Goal: Information Seeking & Learning: Get advice/opinions

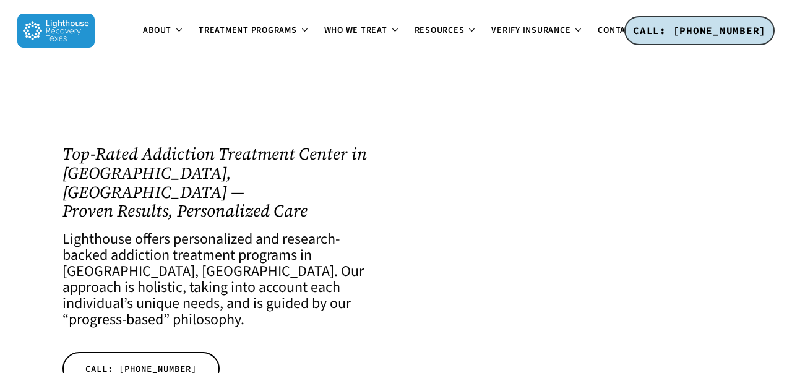
scroll to position [1339, 0]
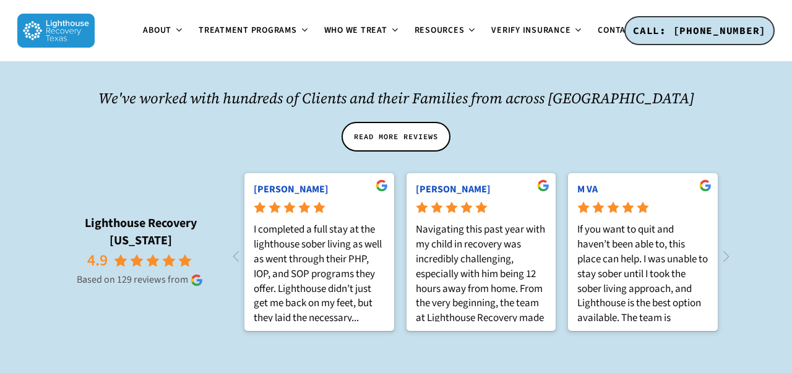
click at [191, 249] on rp-score "4.9" at bounding box center [141, 260] width 170 height 22
click at [87, 215] on rp-header "Lighthouse Recovery [US_STATE] 4.9 Based on 129 reviews from" at bounding box center [141, 251] width 170 height 72
click at [109, 264] on rp-slider "Lighthouse Recovery [US_STATE] 4.9 Based on 129 reviews from [PERSON_NAME] comp…" at bounding box center [396, 253] width 680 height 173
drag, startPoint x: 76, startPoint y: 231, endPoint x: 187, endPoint y: 234, distance: 110.8
click at [187, 273] on rp-based "Based on 129 reviews from" at bounding box center [141, 280] width 170 height 14
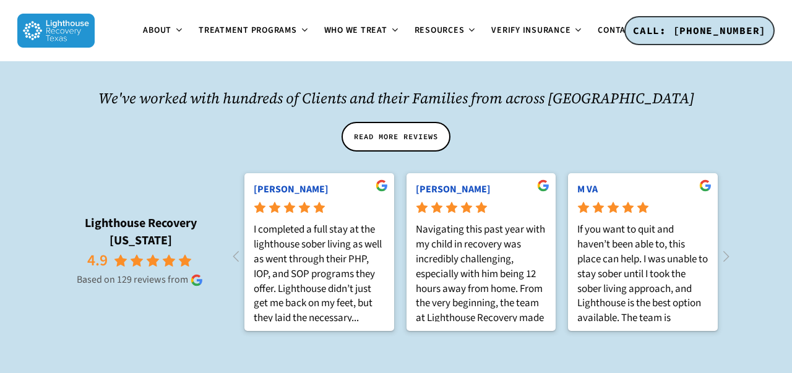
drag, startPoint x: 67, startPoint y: 196, endPoint x: 187, endPoint y: 238, distance: 127.0
click at [187, 238] on rp-header "Lighthouse Recovery [US_STATE] 4.9 Based on 129 reviews from" at bounding box center [141, 251] width 170 height 72
copy rp-header "Lighthouse Recovery [US_STATE] 4.9 Based on 129 reviews from"
click at [200, 253] on rp-slider "Lighthouse Recovery [US_STATE] 4.9 Based on 129 reviews from [PERSON_NAME] comp…" at bounding box center [396, 253] width 680 height 173
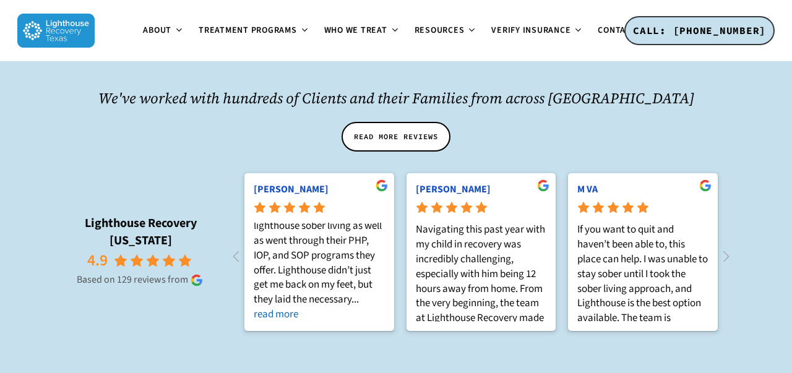
scroll to position [0, 0]
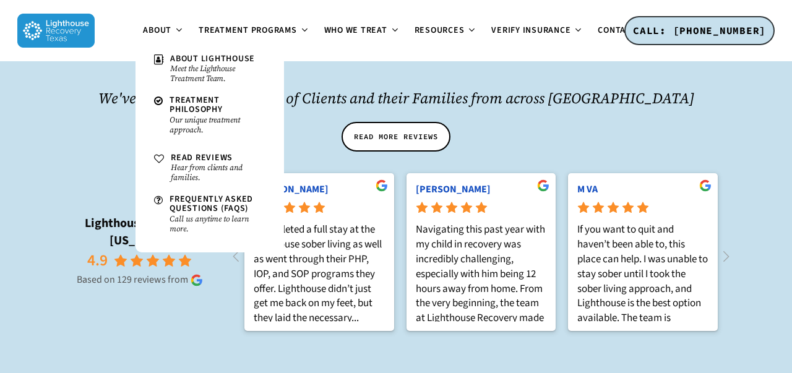
click at [123, 317] on div "We've worked with hundreds of Clients and their Families from across [GEOGRAPHI…" at bounding box center [396, 213] width 680 height 341
